Goal: Task Accomplishment & Management: Manage account settings

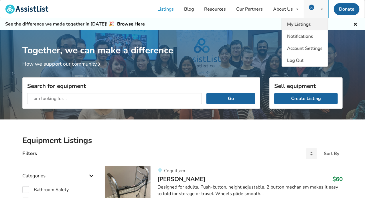
click at [301, 24] on span "My Listings" at bounding box center [299, 24] width 24 height 6
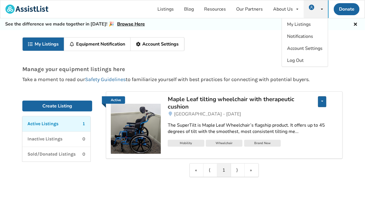
click at [323, 101] on icon at bounding box center [322, 100] width 2 height 3
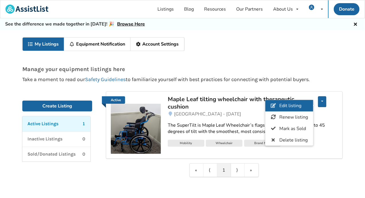
click at [300, 105] on span "Edit listing" at bounding box center [290, 105] width 22 height 6
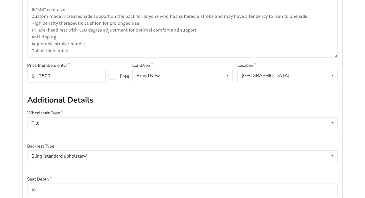
scroll to position [133, 0]
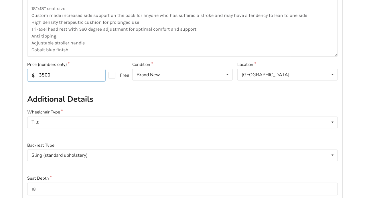
click at [41, 75] on input "3500" at bounding box center [66, 75] width 78 height 13
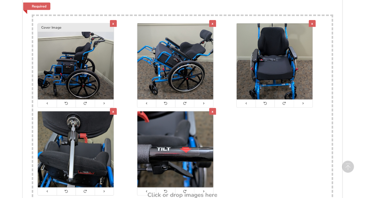
scroll to position [1168, 0]
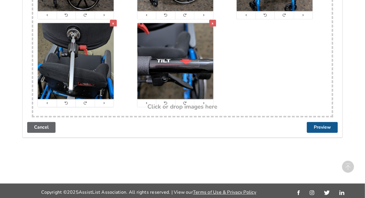
type input "2500"
click at [317, 125] on button "Preview" at bounding box center [321, 127] width 31 height 11
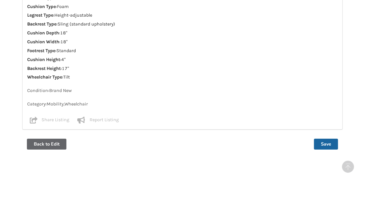
scroll to position [646, 0]
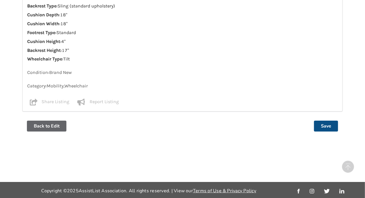
click at [326, 124] on button "Save" at bounding box center [326, 125] width 24 height 11
